Goal: Task Accomplishment & Management: Use online tool/utility

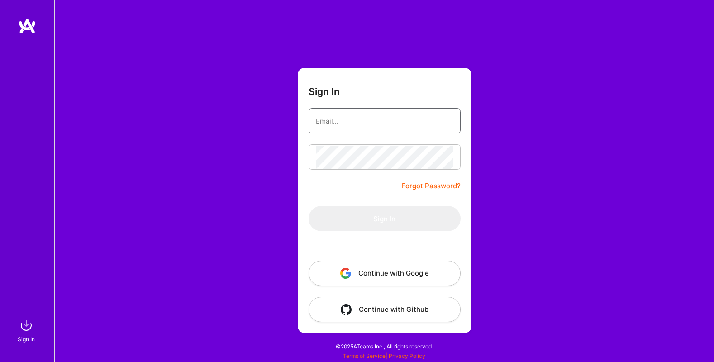
type input "[EMAIL_ADDRESS][DOMAIN_NAME]"
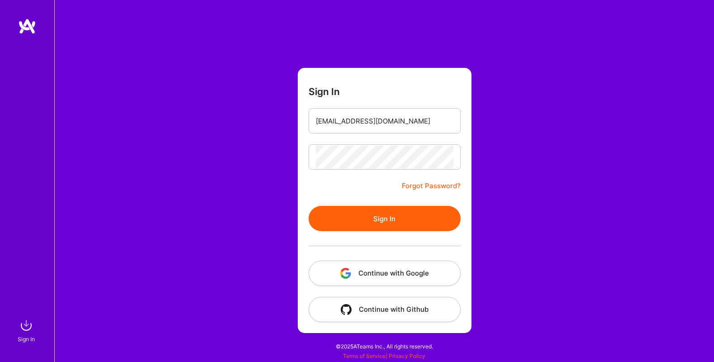
click at [369, 194] on form "Sign In [EMAIL_ADDRESS][DOMAIN_NAME] Forgot Password? Sign In Continue with Goo…" at bounding box center [385, 200] width 174 height 265
click at [377, 217] on button "Sign In" at bounding box center [385, 218] width 152 height 25
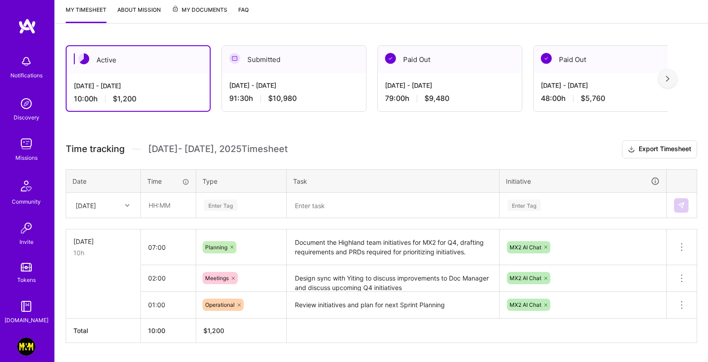
scroll to position [146, 0]
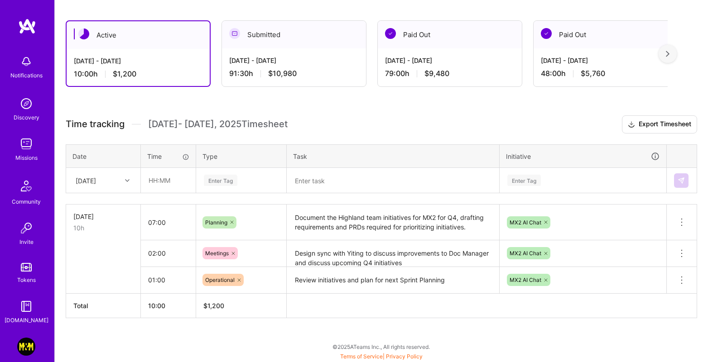
click at [131, 188] on div "[DATE]" at bounding box center [103, 180] width 73 height 24
click at [84, 224] on div "[DATE]" at bounding box center [103, 223] width 73 height 17
click at [148, 177] on input "text" at bounding box center [168, 180] width 54 height 24
type input "04:00"
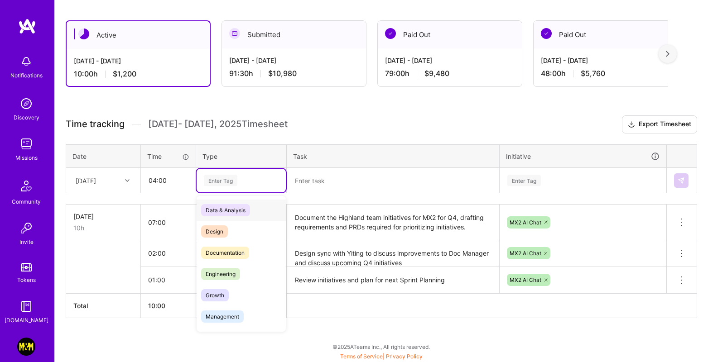
click at [219, 178] on div "Enter Tag" at bounding box center [221, 180] width 34 height 14
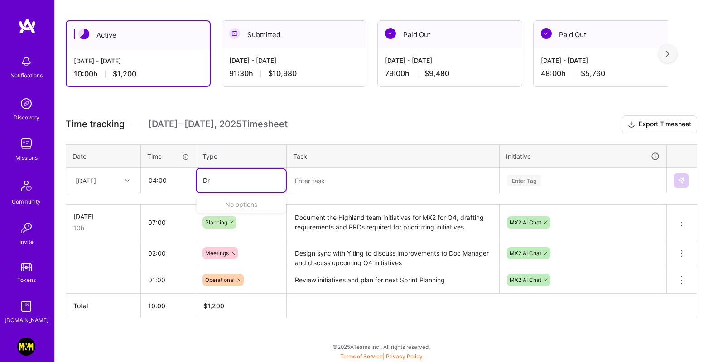
type input "D"
type input "pla"
click at [309, 170] on textarea at bounding box center [392, 181] width 211 height 24
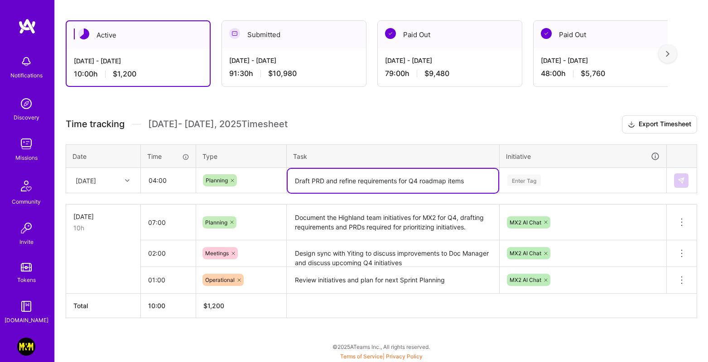
type textarea "Draft PRD and refine requirements for Q4 roadmap items"
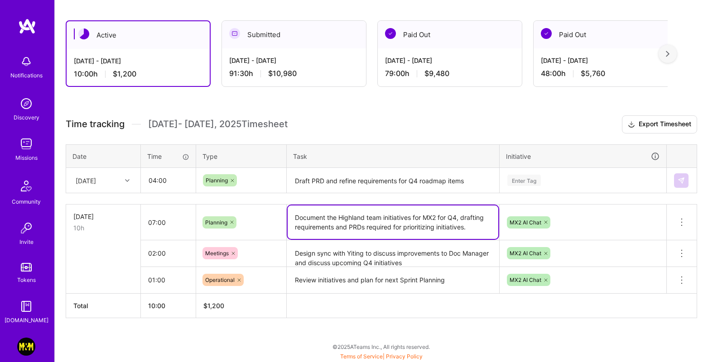
click at [460, 217] on textarea "Document the Highland team initiatives for MX2 for Q4, drafting requirements an…" at bounding box center [392, 223] width 211 height 34
click at [458, 217] on textarea "Document the Highland team initiatives for MX2 for Q4, drafting requirements an…" at bounding box center [392, 223] width 211 height 34
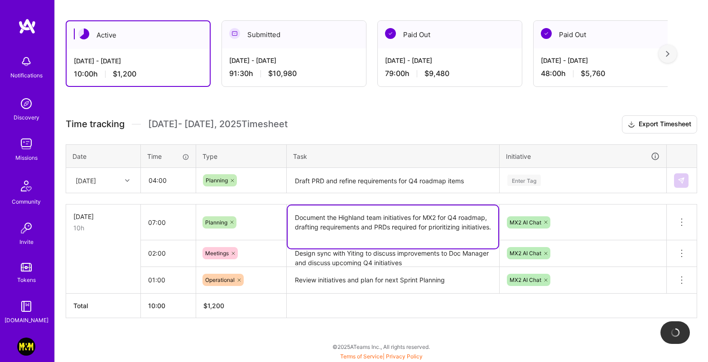
type textarea "Document the Highland team initiatives for MX2 for Q4 roadmap, drafting require…"
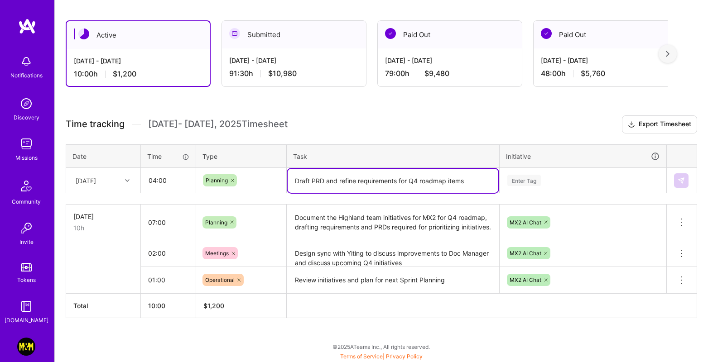
click at [475, 183] on textarea "Draft PRD and refine requirements for Q4 roadmap items" at bounding box center [392, 181] width 211 height 24
click at [552, 178] on div "Enter Tag" at bounding box center [582, 180] width 153 height 11
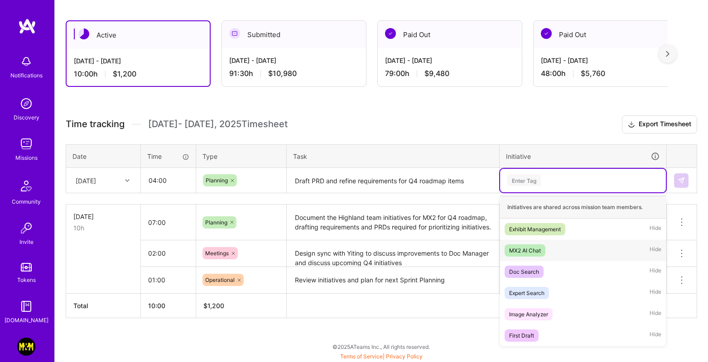
click at [530, 248] on div "MX2 AI Chat" at bounding box center [525, 251] width 32 height 10
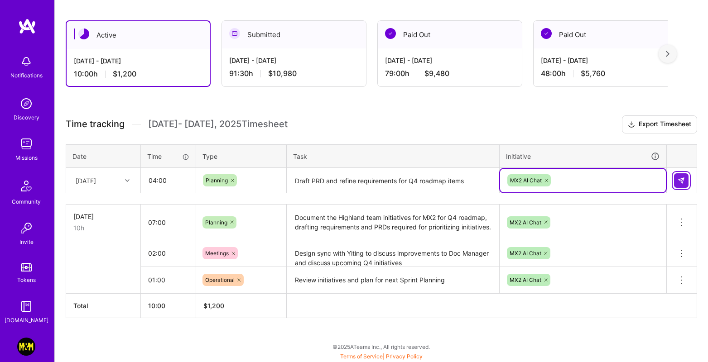
click at [681, 179] on img at bounding box center [680, 180] width 7 height 7
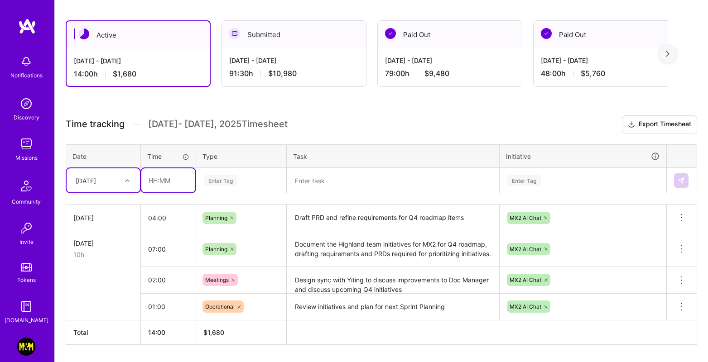
click at [184, 177] on input "text" at bounding box center [168, 180] width 54 height 24
type input "02:00"
click at [236, 180] on div "Enter Tag" at bounding box center [221, 180] width 34 height 14
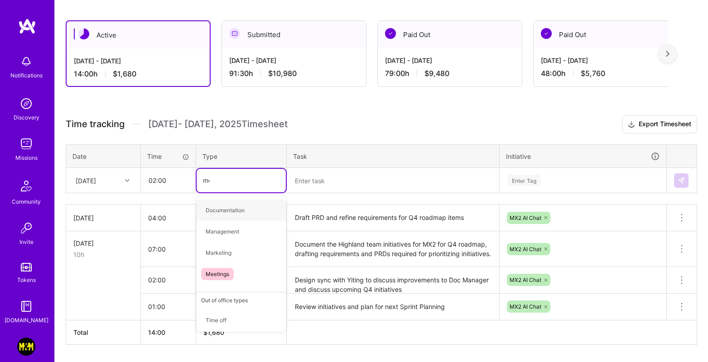
type input "mee"
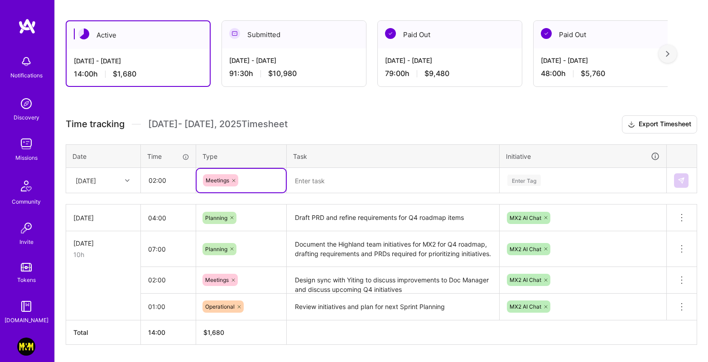
click at [326, 184] on textarea at bounding box center [392, 181] width 211 height 24
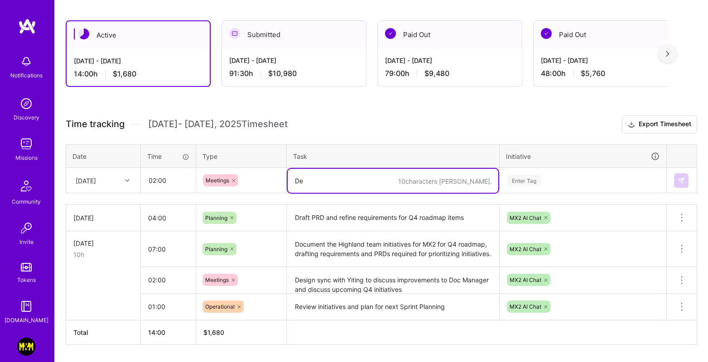
type textarea "D"
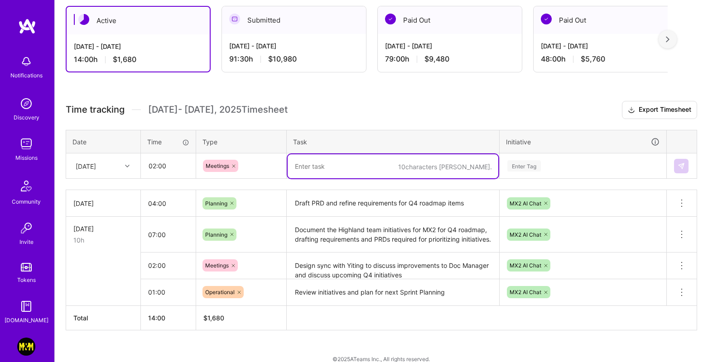
scroll to position [161, 0]
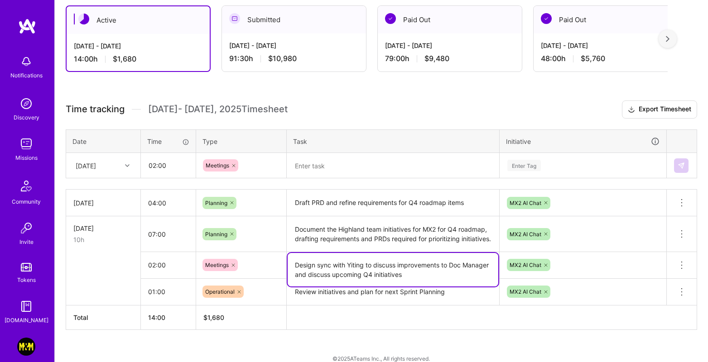
click at [415, 271] on textarea "Design sync with Yiting to discuss improvements to Doc Manager and discuss upco…" at bounding box center [392, 270] width 211 height 34
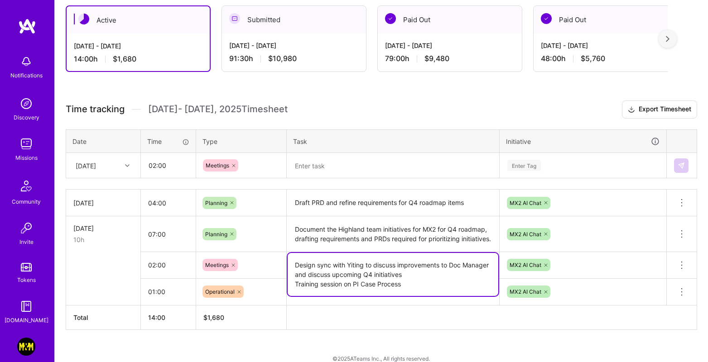
click at [419, 257] on textarea "Design sync with Yiting to discuss improvements to Doc Manager and discuss upco…" at bounding box center [392, 274] width 211 height 43
type textarea "Design sync with Yiting to discuss improvements to Doc Manager and discuss upco…"
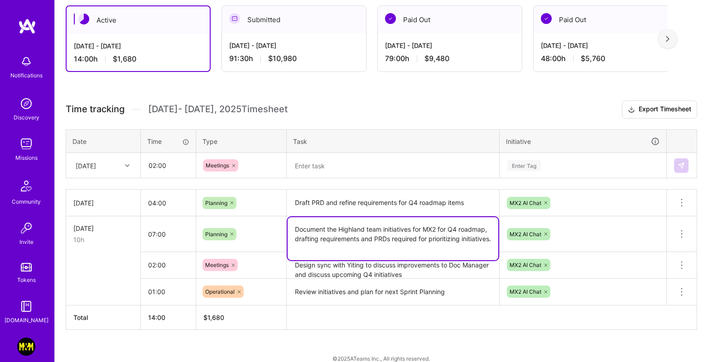
click at [350, 236] on textarea "Document the Highland team initiatives for MX2 for Q4 roadmap, drafting require…" at bounding box center [392, 238] width 211 height 43
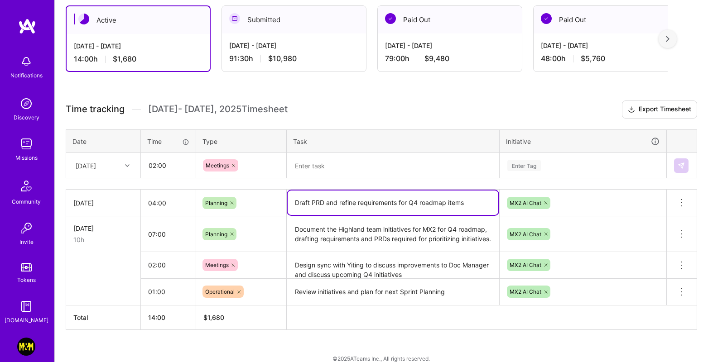
click at [463, 205] on textarea "Draft PRD and refine requirements for Q4 roadmap items" at bounding box center [392, 203] width 211 height 24
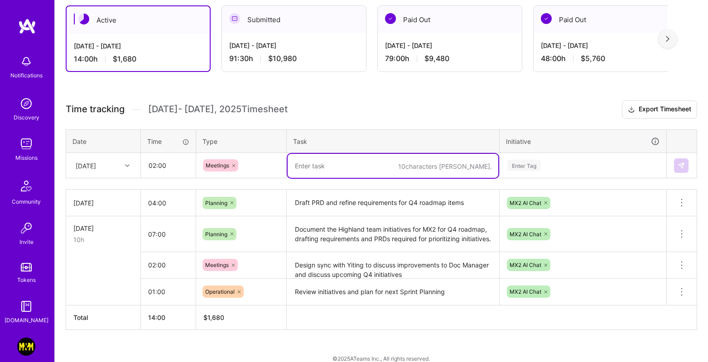
click at [403, 169] on textarea at bounding box center [392, 166] width 211 height 24
click at [153, 163] on input "02:00" at bounding box center [168, 165] width 54 height 24
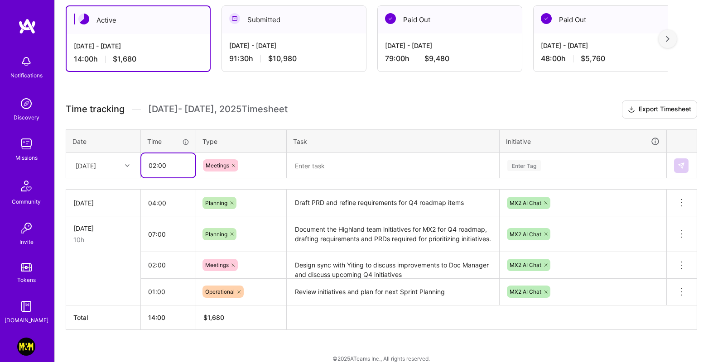
click at [156, 163] on input "02:00" at bounding box center [168, 165] width 54 height 24
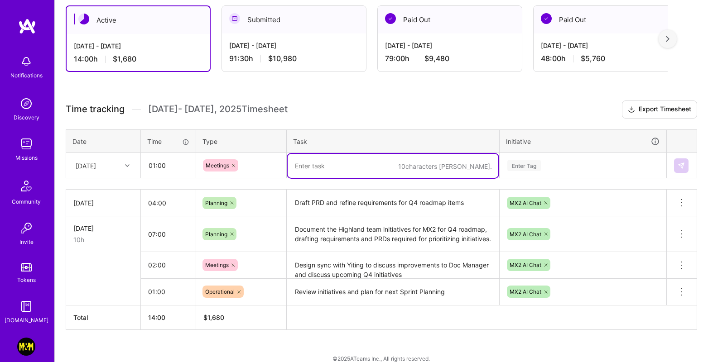
click at [365, 163] on textarea at bounding box center [392, 166] width 211 height 24
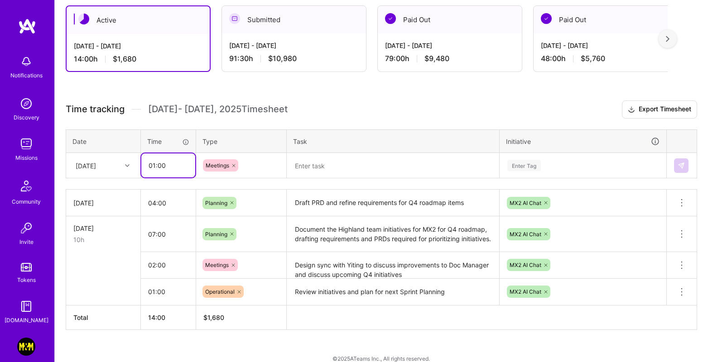
click at [153, 166] on input "01:00" at bounding box center [168, 165] width 54 height 24
click at [161, 165] on input "01:00" at bounding box center [168, 165] width 54 height 24
type input "01:30"
click at [342, 164] on textarea at bounding box center [392, 166] width 211 height 24
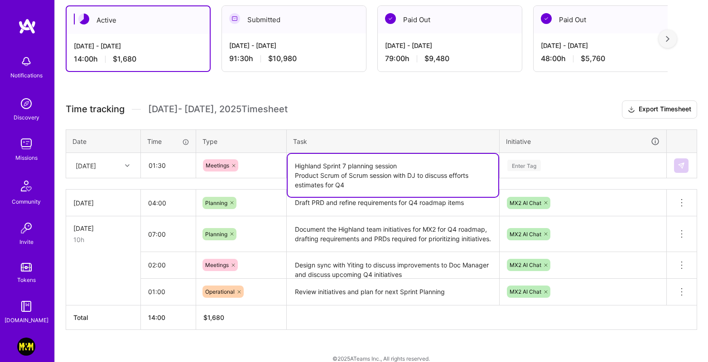
type textarea "Highland Sprint 7 planning session Product Scrum of Scrum session with DJ to di…"
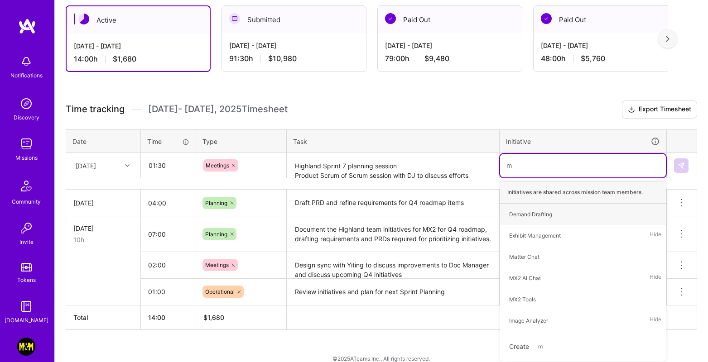
type input "mx"
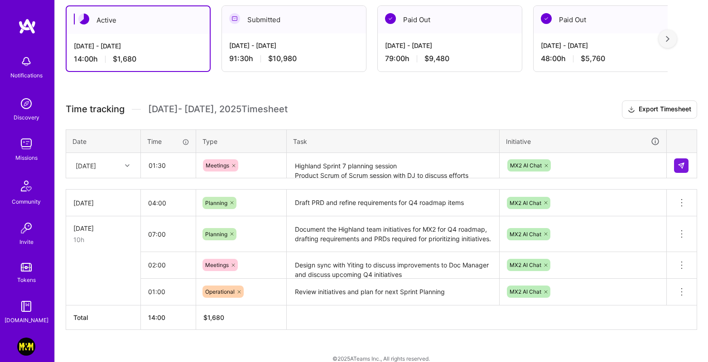
click at [690, 167] on td at bounding box center [681, 165] width 30 height 25
click at [682, 166] on img at bounding box center [680, 165] width 7 height 7
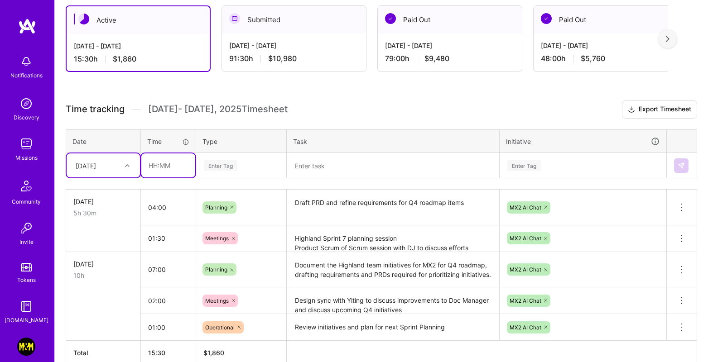
click at [150, 160] on input "text" at bounding box center [168, 165] width 54 height 24
click at [321, 107] on h3 "Time tracking [DATE] - [DATE] Timesheet Export Timesheet" at bounding box center [381, 110] width 631 height 18
click at [177, 159] on input "text" at bounding box center [168, 165] width 54 height 24
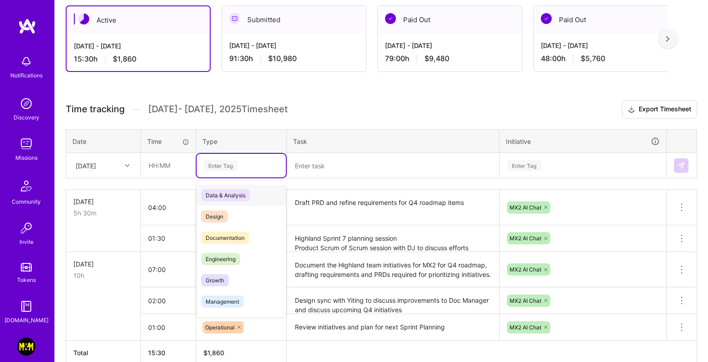
click at [223, 161] on div "Enter Tag" at bounding box center [221, 165] width 34 height 14
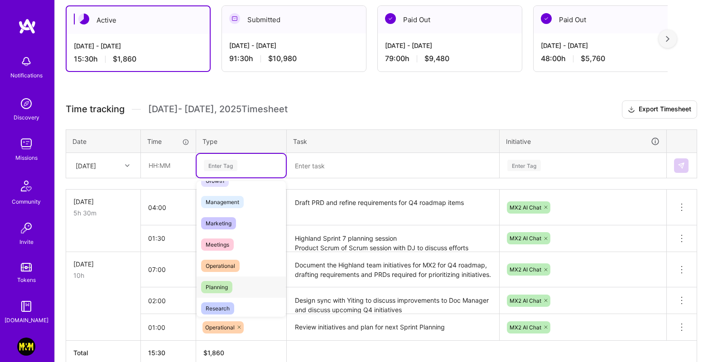
scroll to position [181, 0]
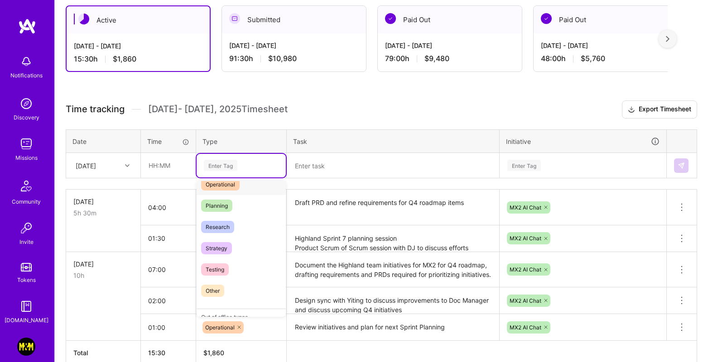
click at [232, 188] on span "Operational" at bounding box center [220, 184] width 38 height 12
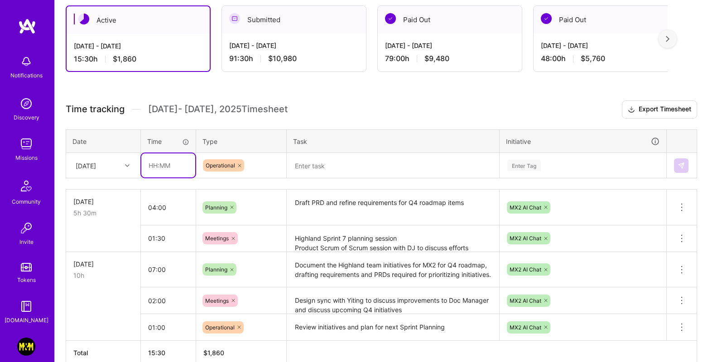
click at [178, 163] on input "text" at bounding box center [168, 165] width 54 height 24
type input "02:00"
click at [326, 171] on textarea at bounding box center [392, 166] width 211 height 24
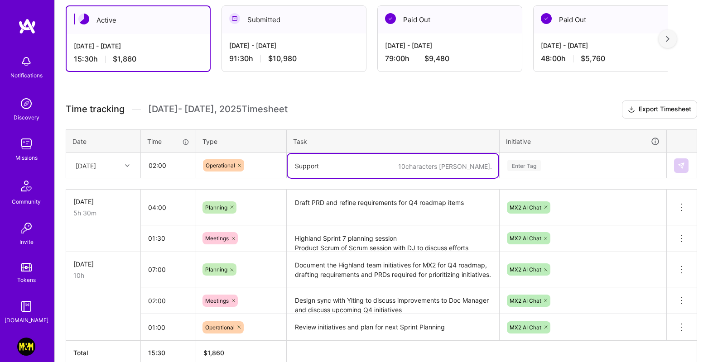
click at [305, 167] on textarea "Support" at bounding box center [392, 166] width 211 height 24
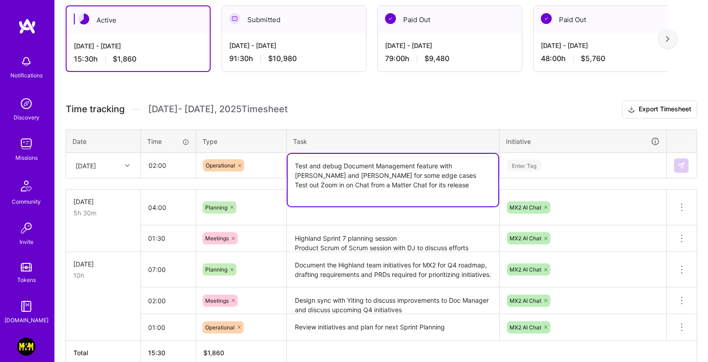
type textarea "Test and debug Document Management feature with [PERSON_NAME] and [PERSON_NAME]…"
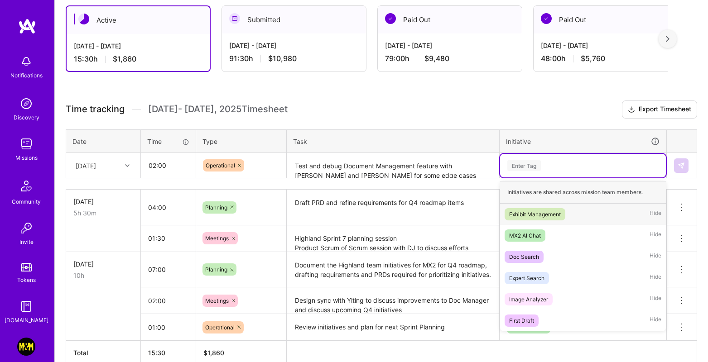
click at [556, 172] on div "Enter Tag" at bounding box center [583, 166] width 166 height 24
click at [542, 230] on span "MX2 AI Chat" at bounding box center [524, 236] width 41 height 12
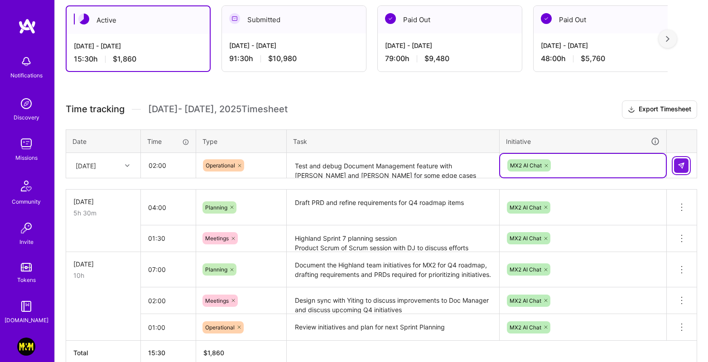
click at [679, 163] on img at bounding box center [680, 165] width 7 height 7
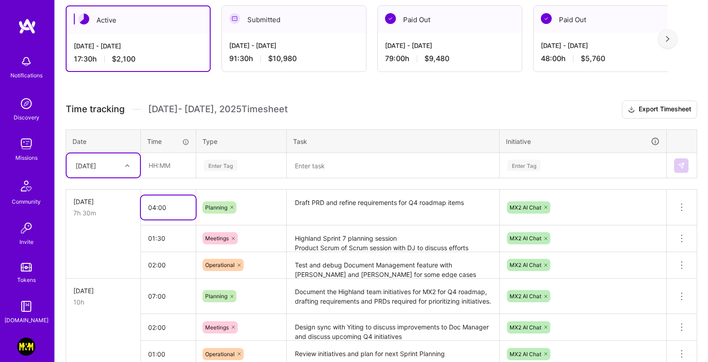
click at [156, 204] on input "04:00" at bounding box center [168, 208] width 55 height 24
drag, startPoint x: 162, startPoint y: 207, endPoint x: 158, endPoint y: 208, distance: 4.6
click at [158, 208] on input "04:00" at bounding box center [168, 208] width 55 height 24
type input "04:30"
click at [396, 209] on textarea "Draft PRD and refine requirements for Q4 roadmap items" at bounding box center [392, 208] width 211 height 34
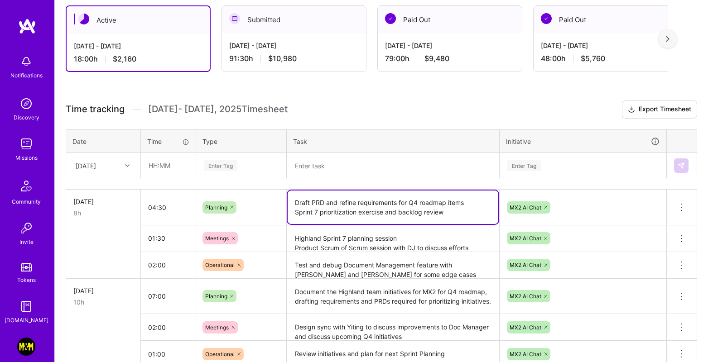
type textarea "Draft PRD and refine requirements for Q4 roadmap items Sprint 7 prioritization …"
click at [388, 182] on div "Time tracking [DATE] - [DATE] Timesheet Export Timesheet Date Time Type Task In…" at bounding box center [381, 247] width 631 height 292
click at [380, 173] on textarea at bounding box center [392, 166] width 211 height 24
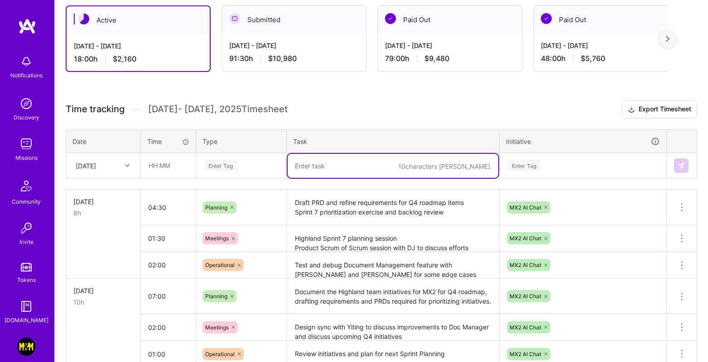
click at [115, 161] on div "[DATE]" at bounding box center [96, 165] width 50 height 15
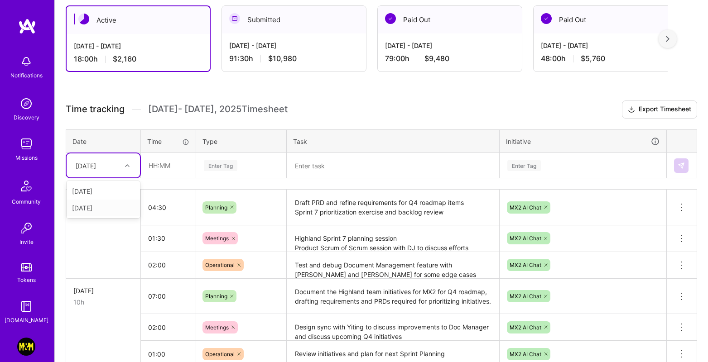
click at [97, 206] on div "[DATE]" at bounding box center [103, 208] width 73 height 17
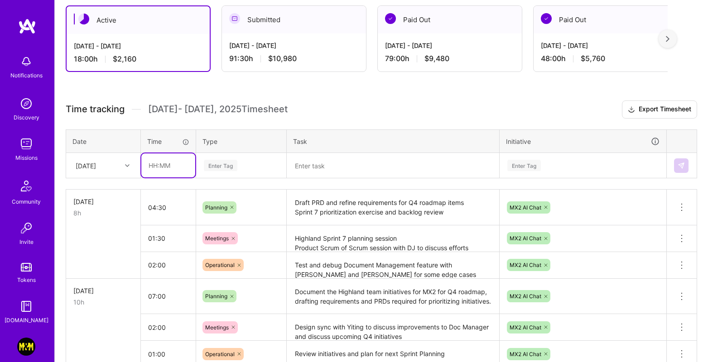
click at [164, 165] on input "text" at bounding box center [168, 165] width 54 height 24
type input "03:30"
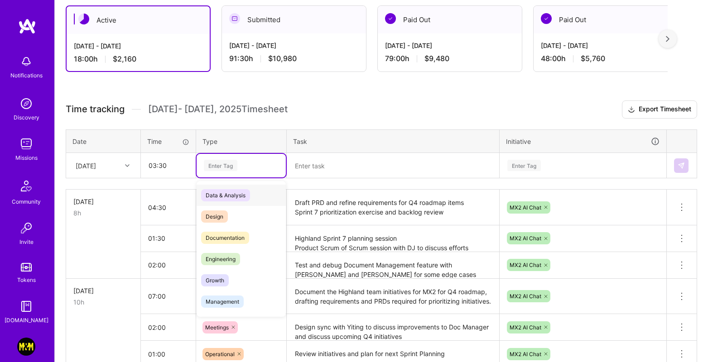
click at [218, 167] on div "Enter Tag" at bounding box center [221, 165] width 34 height 14
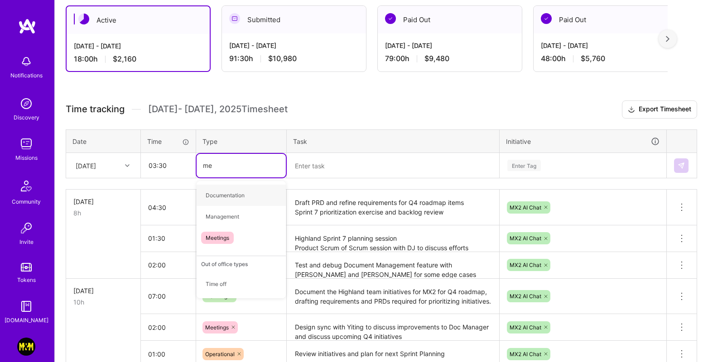
type input "mee"
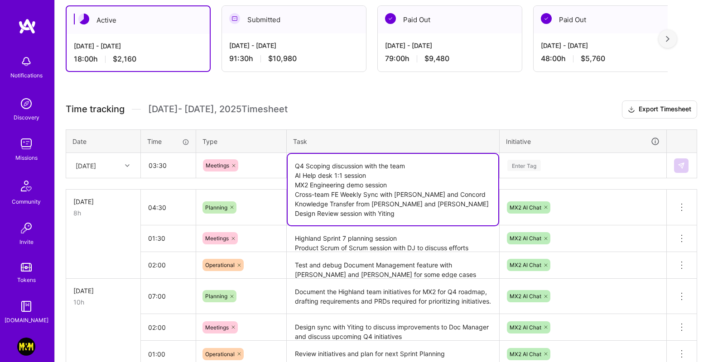
type textarea "Q4 Scoping discussion with the team AI Help desk 1:1 session MX2 Engineering de…"
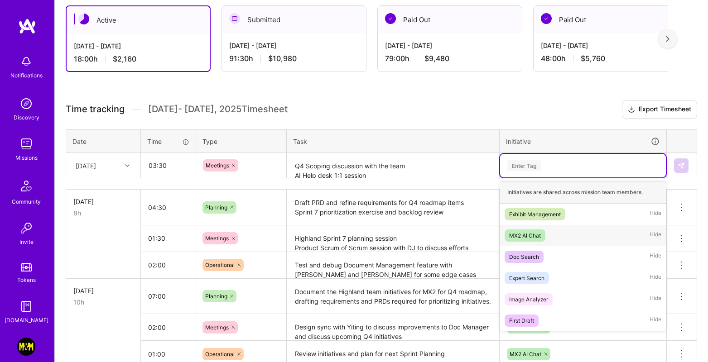
click at [538, 238] on div "MX2 AI Chat" at bounding box center [525, 236] width 32 height 10
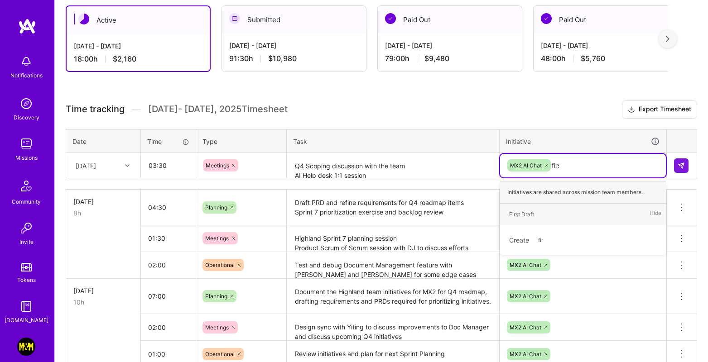
type input "first"
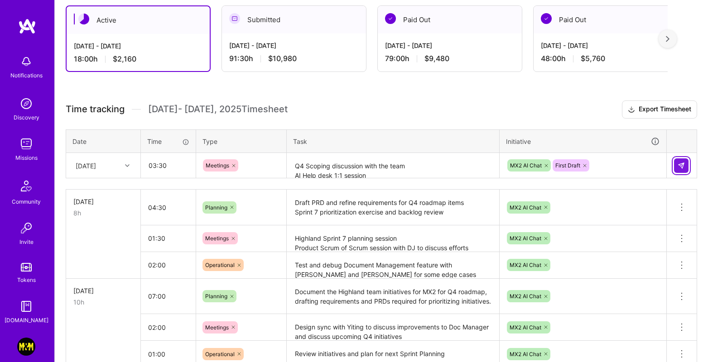
click at [679, 162] on img at bounding box center [680, 165] width 7 height 7
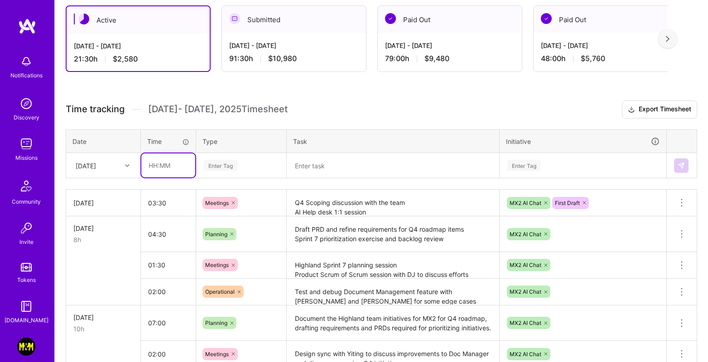
click at [163, 165] on input "text" at bounding box center [168, 165] width 54 height 24
type input "03:00"
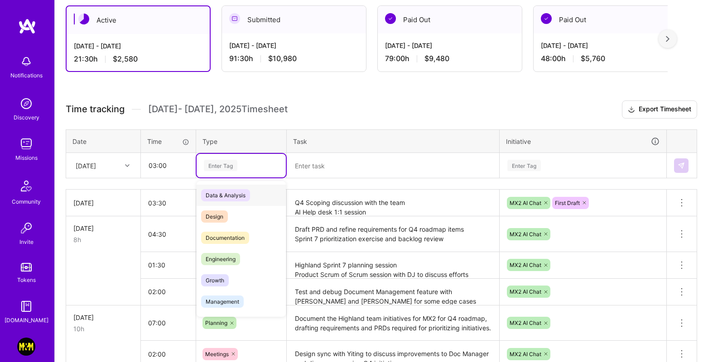
click at [244, 167] on div "Enter Tag" at bounding box center [241, 165] width 77 height 11
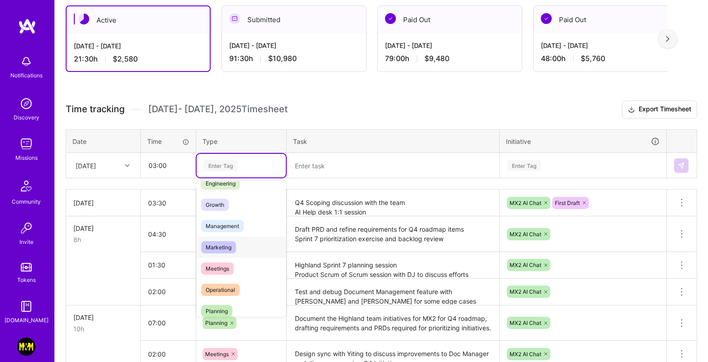
scroll to position [108, 0]
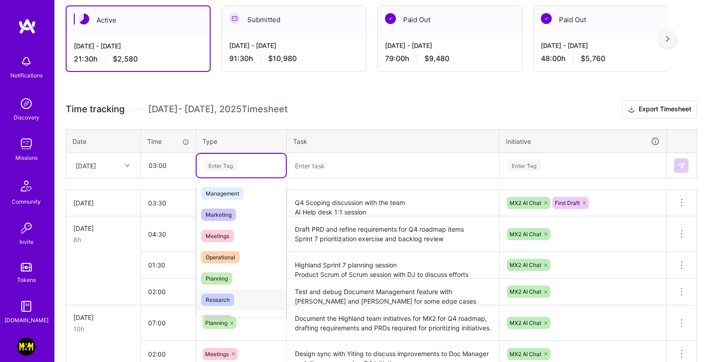
click at [246, 291] on div "Research" at bounding box center [240, 299] width 89 height 21
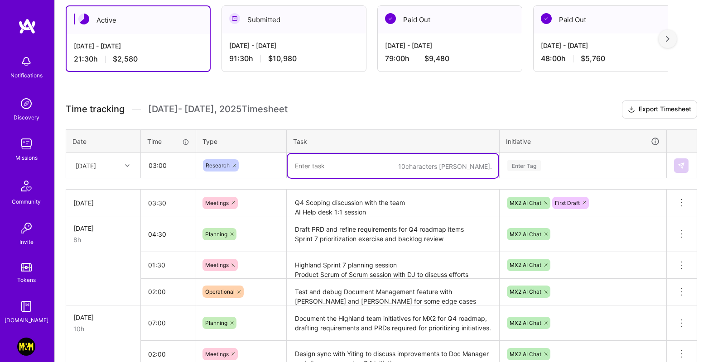
click at [333, 160] on textarea at bounding box center [392, 166] width 211 height 24
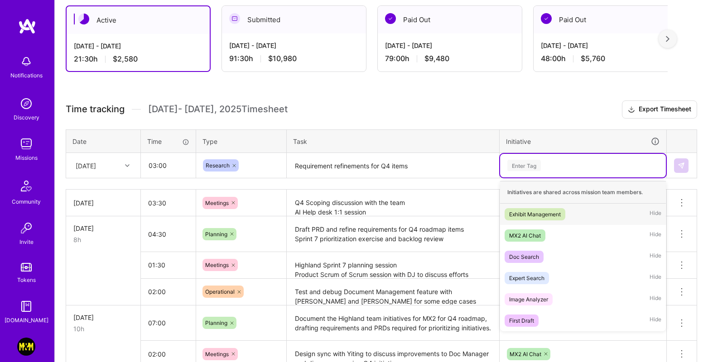
click at [517, 163] on div "Enter Tag" at bounding box center [524, 165] width 34 height 14
click at [529, 231] on div "MX2 AI Chat" at bounding box center [525, 236] width 32 height 10
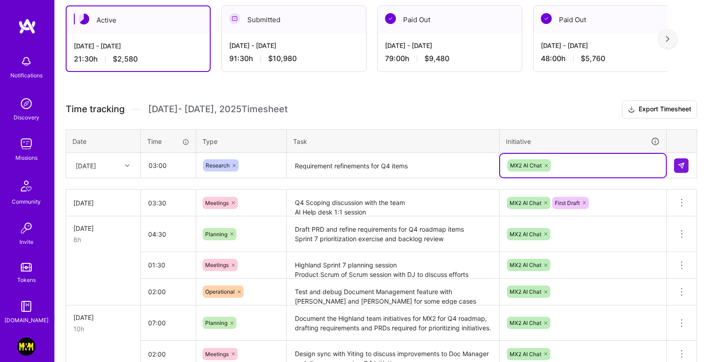
click at [421, 169] on textarea "Requirement refinements for Q4 items" at bounding box center [392, 166] width 211 height 24
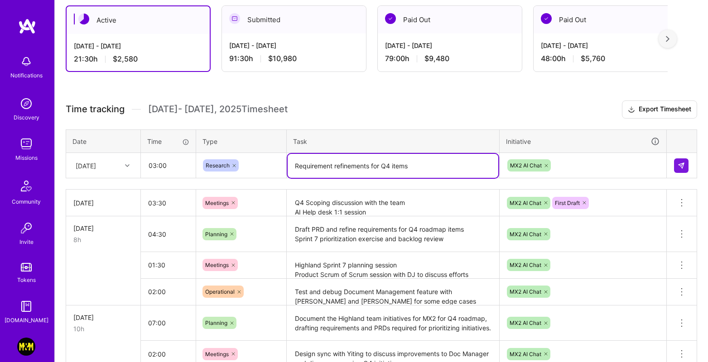
click at [369, 166] on textarea "Requirement refinements for Q4 items" at bounding box center [392, 166] width 211 height 24
type textarea "Requirement refinement for Q4 items"
click at [682, 166] on img at bounding box center [680, 165] width 7 height 7
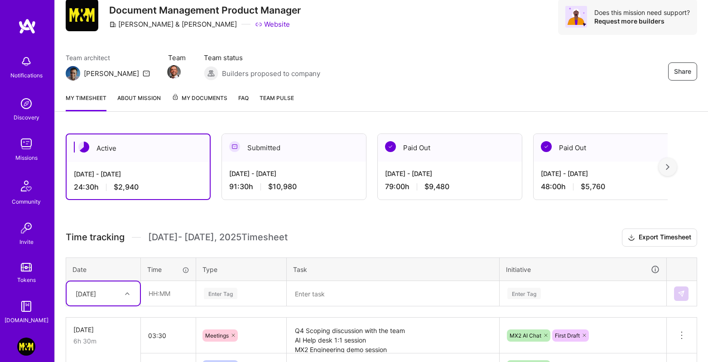
scroll to position [32, 0]
